Goal: Download file/media

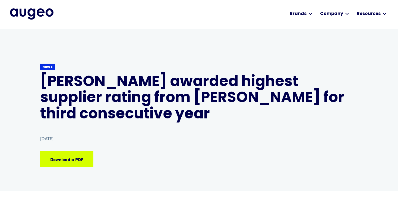
click at [271, 163] on div "Download a PDF Download a PDF Download a PDF Download a PDF Download a PDF" at bounding box center [199, 160] width 318 height 18
